Goal: Task Accomplishment & Management: Use online tool/utility

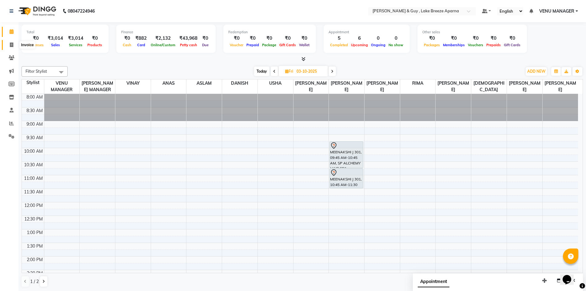
click at [7, 46] on span at bounding box center [11, 45] width 11 height 7
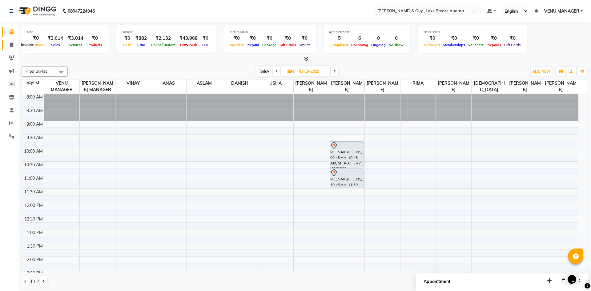
select select "8690"
select select "service"
